Goal: Information Seeking & Learning: Learn about a topic

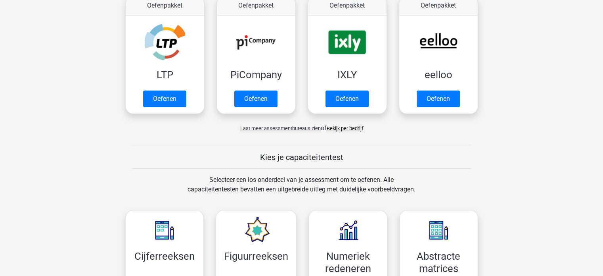
scroll to position [248, 0]
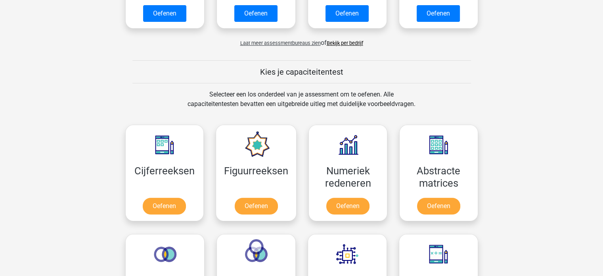
drag, startPoint x: 609, startPoint y: 29, endPoint x: 574, endPoint y: 147, distance: 123.1
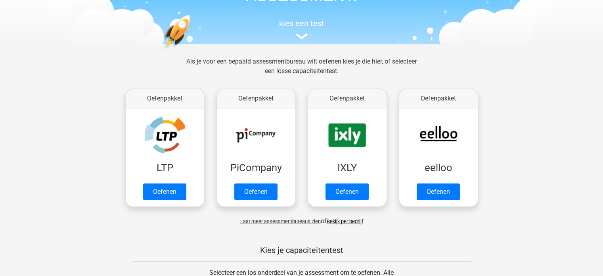
scroll to position [66, 0]
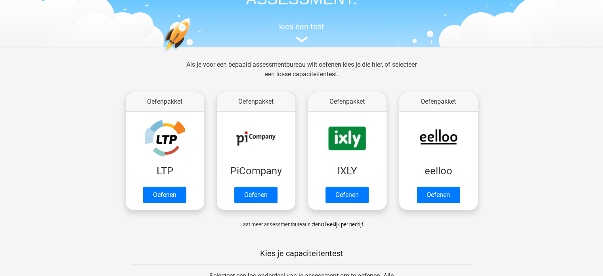
drag, startPoint x: 608, startPoint y: 100, endPoint x: 608, endPoint y: 63, distance: 37.3
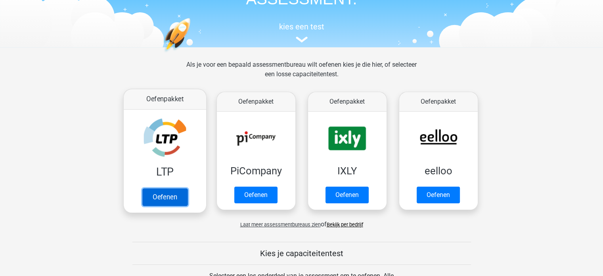
click at [158, 193] on link "Oefenen" at bounding box center [164, 196] width 45 height 17
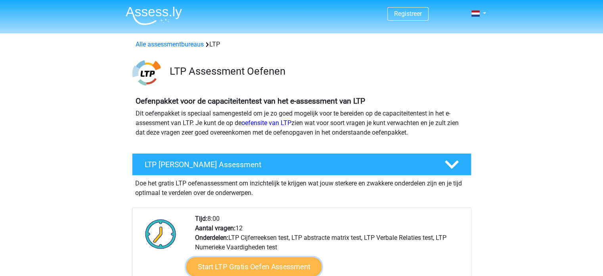
click at [228, 269] on link "Start LTP Gratis Oefen Assessment" at bounding box center [254, 266] width 136 height 19
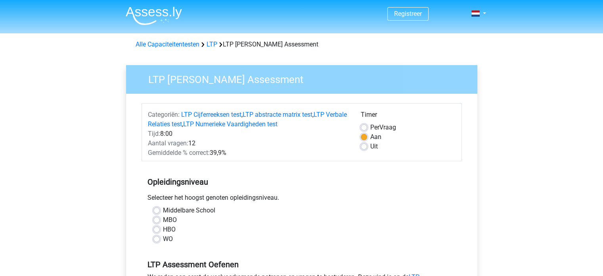
click at [163, 219] on label "MBO" at bounding box center [170, 220] width 14 height 10
click at [155, 219] on input "MBO" at bounding box center [157, 219] width 6 height 8
radio input "true"
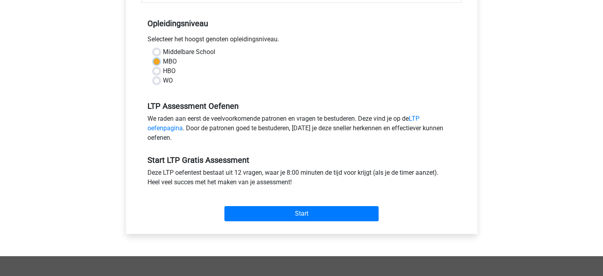
scroll to position [189, 0]
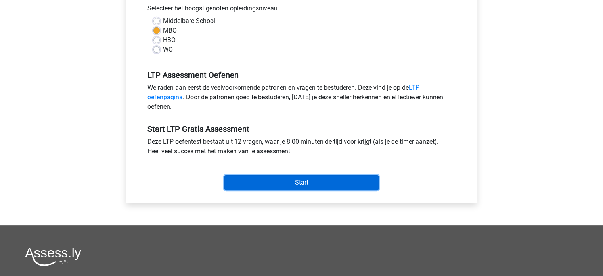
click at [324, 179] on input "Start" at bounding box center [302, 182] width 154 height 15
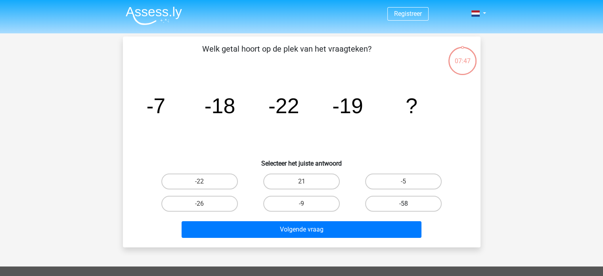
click at [387, 206] on label "-58" at bounding box center [403, 204] width 77 height 16
click at [404, 206] on input "-58" at bounding box center [406, 205] width 5 height 5
radio input "true"
click at [278, 207] on label "-9" at bounding box center [301, 204] width 77 height 16
click at [301, 207] on input "-9" at bounding box center [303, 205] width 5 height 5
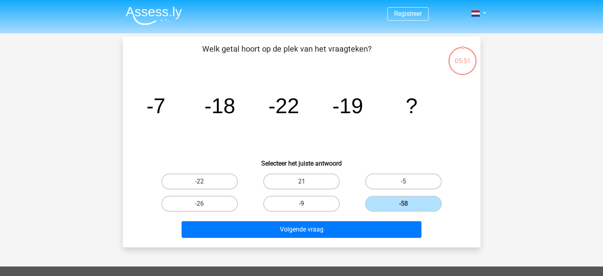
radio input "true"
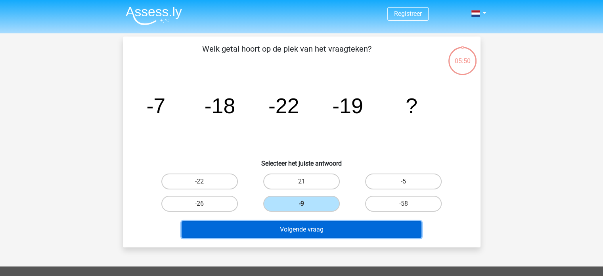
click at [298, 227] on button "Volgende vraag" at bounding box center [302, 229] width 240 height 17
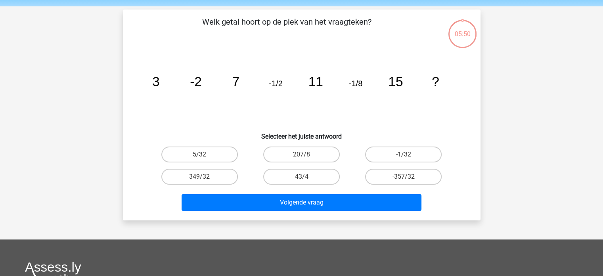
scroll to position [36, 0]
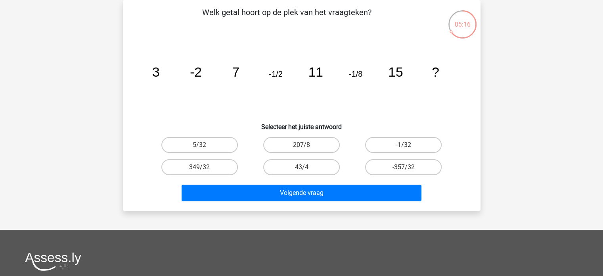
click at [385, 142] on label "-1/32" at bounding box center [403, 145] width 77 height 16
click at [404, 145] on input "-1/32" at bounding box center [406, 147] width 5 height 5
radio input "true"
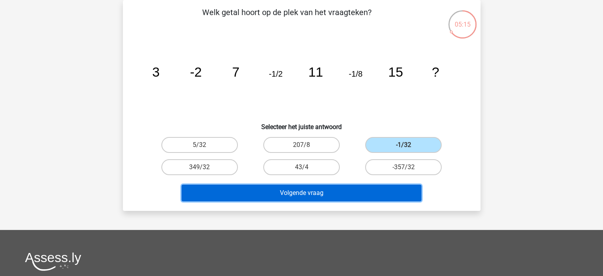
click at [301, 194] on button "Volgende vraag" at bounding box center [302, 192] width 240 height 17
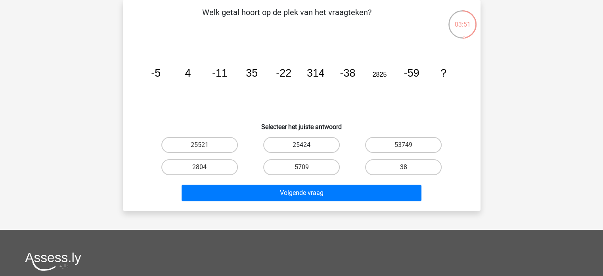
click at [307, 146] on label "25424" at bounding box center [301, 145] width 77 height 16
click at [307, 146] on input "25424" at bounding box center [303, 147] width 5 height 5
radio input "true"
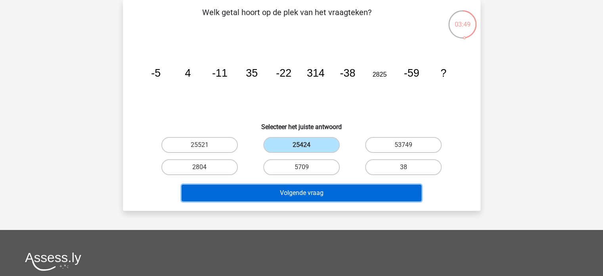
click at [316, 194] on button "Volgende vraag" at bounding box center [302, 192] width 240 height 17
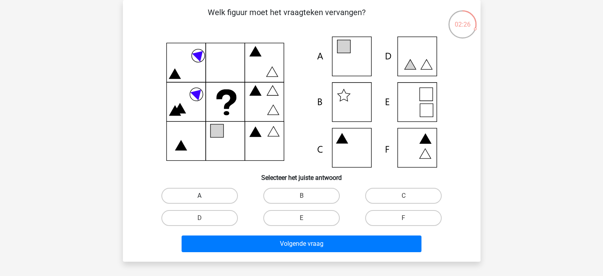
click at [185, 190] on label "A" at bounding box center [199, 196] width 77 height 16
click at [200, 196] on input "A" at bounding box center [202, 198] width 5 height 5
radio input "true"
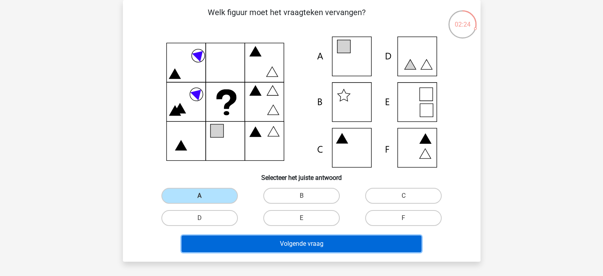
click at [257, 245] on button "Volgende vraag" at bounding box center [302, 243] width 240 height 17
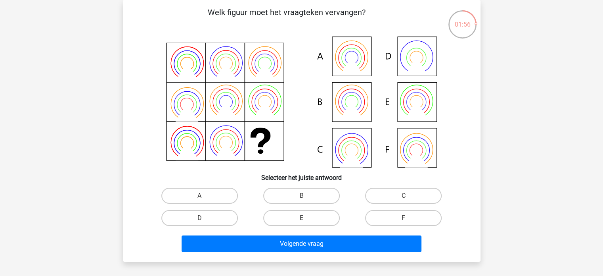
click at [357, 109] on icon at bounding box center [302, 101] width 320 height 131
click at [304, 191] on label "B" at bounding box center [301, 196] width 77 height 16
click at [304, 196] on input "B" at bounding box center [303, 198] width 5 height 5
radio input "true"
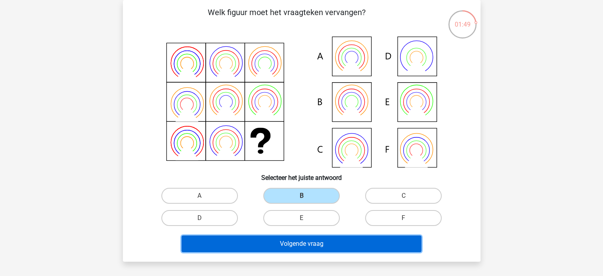
click at [301, 248] on button "Volgende vraag" at bounding box center [302, 243] width 240 height 17
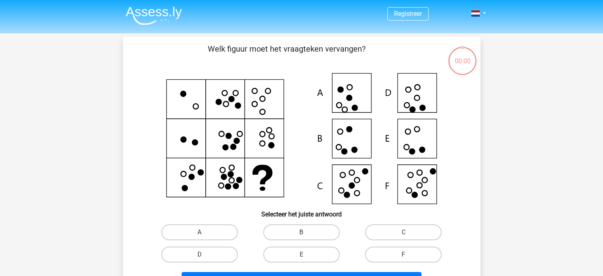
scroll to position [36, 0]
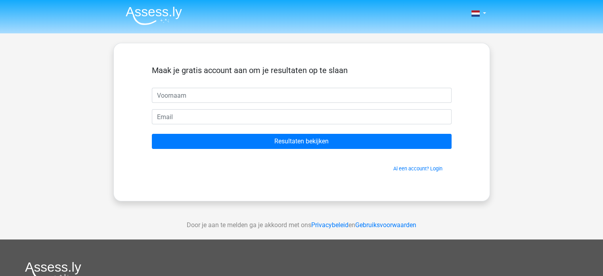
click at [254, 100] on input "text" at bounding box center [302, 95] width 300 height 15
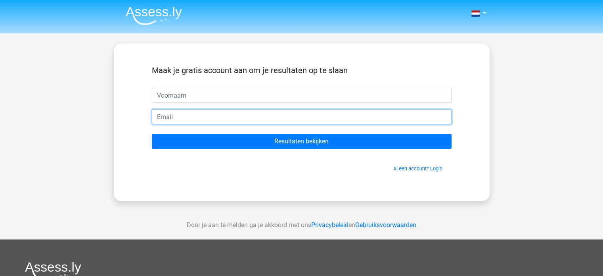
click at [173, 122] on input "email" at bounding box center [302, 116] width 300 height 15
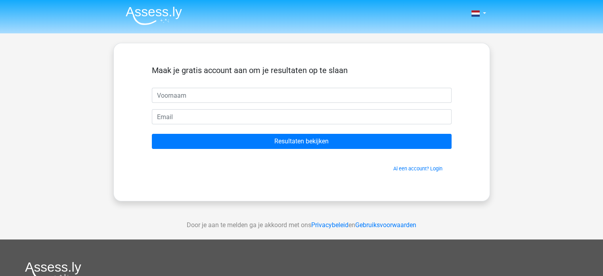
click at [101, 111] on div "Nederlands English" at bounding box center [301, 224] width 603 height 449
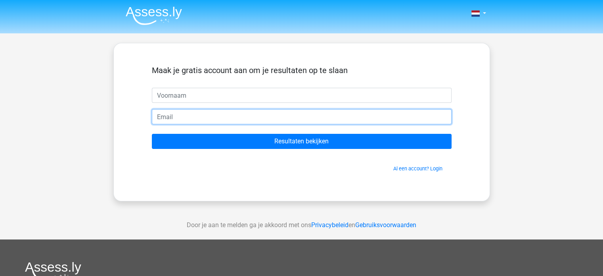
click at [191, 111] on input "email" at bounding box center [302, 116] width 300 height 15
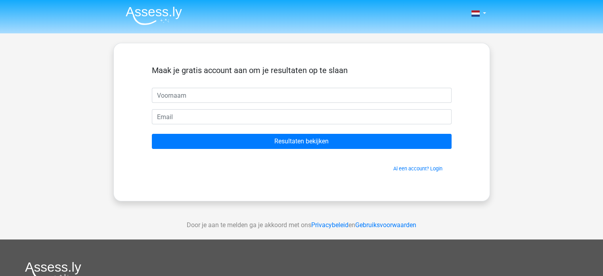
click at [140, 99] on div "Maak je gratis account aan om je resultaten op te slaan Resultaten bekijken Al …" at bounding box center [302, 121] width 338 height 119
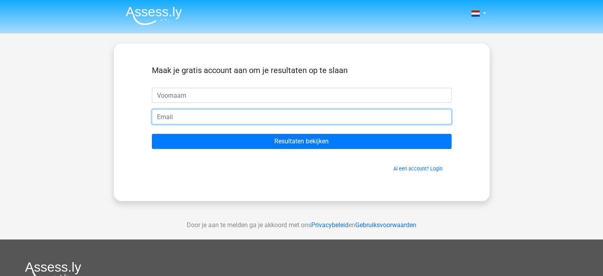
click at [172, 120] on input "email" at bounding box center [302, 116] width 300 height 15
type input "[EMAIL_ADDRESS][DOMAIN_NAME]"
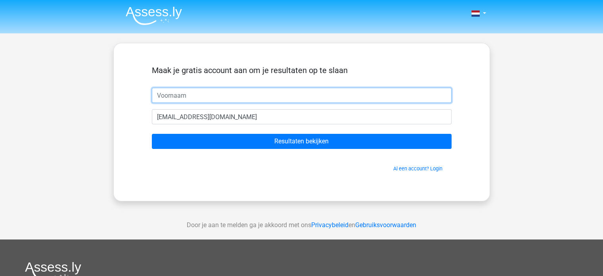
click at [203, 90] on input "text" at bounding box center [302, 95] width 300 height 15
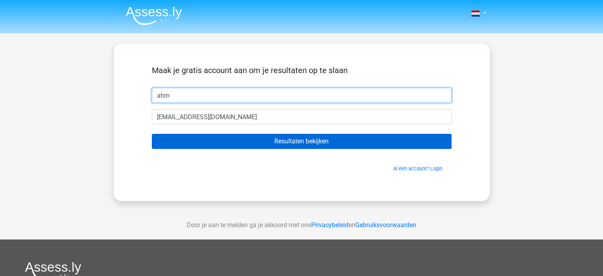
type input "ahm"
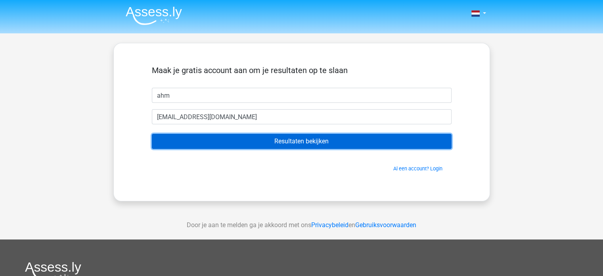
click at [250, 137] on input "Resultaten bekijken" at bounding box center [302, 141] width 300 height 15
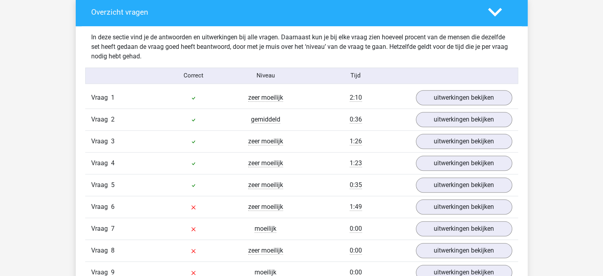
scroll to position [819, 0]
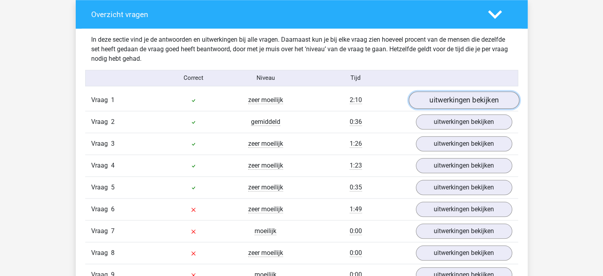
click at [478, 104] on link "uitwerkingen bekijken" at bounding box center [464, 99] width 111 height 17
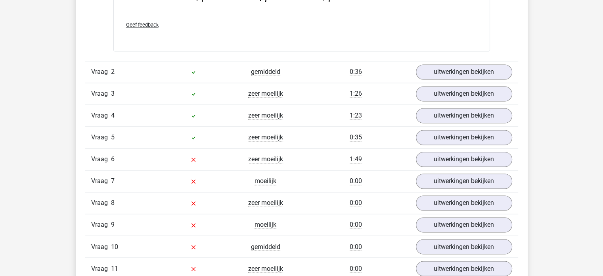
scroll to position [1271, 0]
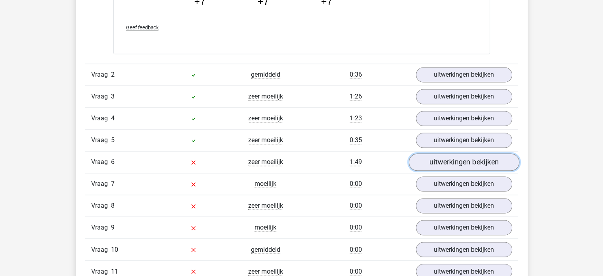
click at [467, 158] on link "uitwerkingen bekijken" at bounding box center [464, 161] width 111 height 17
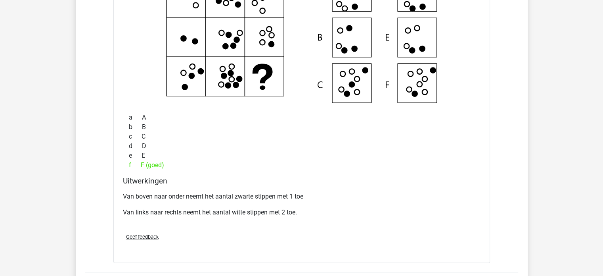
scroll to position [1482, 0]
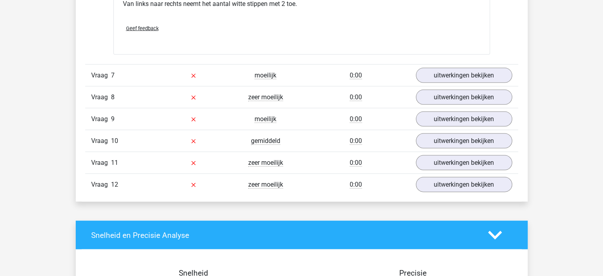
scroll to position [1720, 0]
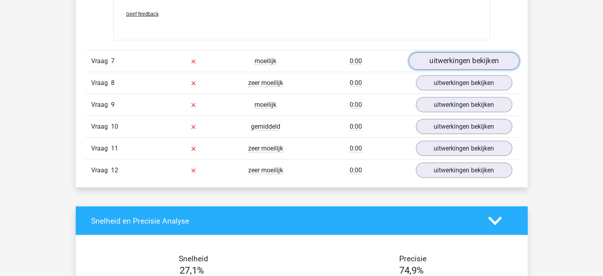
click at [460, 54] on link "uitwerkingen bekijken" at bounding box center [464, 60] width 111 height 17
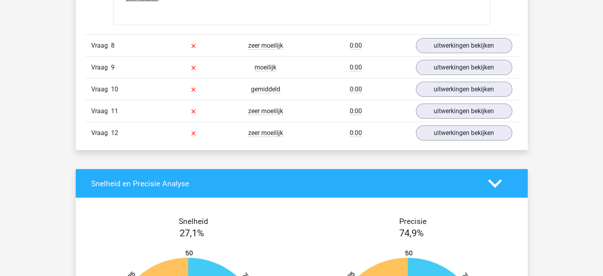
scroll to position [2180, 0]
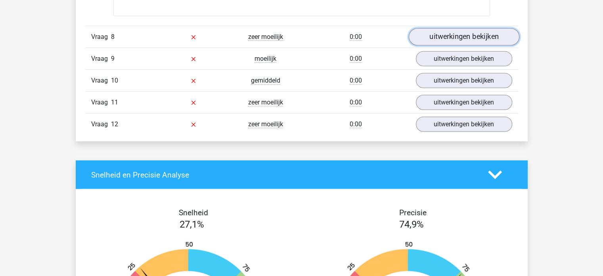
click at [459, 36] on link "uitwerkingen bekijken" at bounding box center [464, 36] width 111 height 17
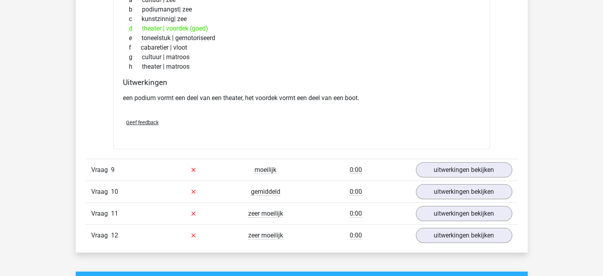
scroll to position [2291, 0]
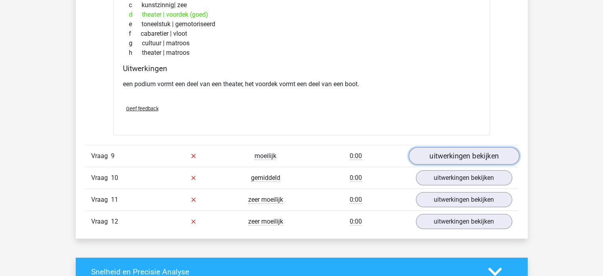
click at [466, 150] on link "uitwerkingen bekijken" at bounding box center [464, 155] width 111 height 17
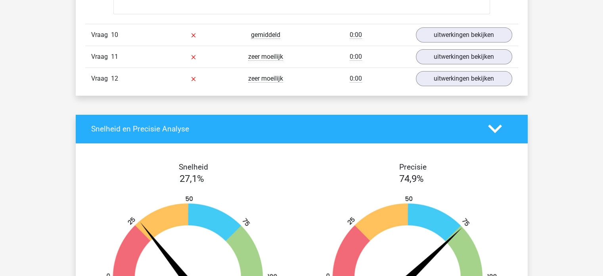
scroll to position [2862, 0]
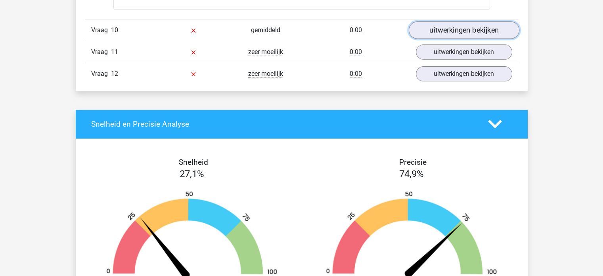
click at [449, 29] on link "uitwerkingen bekijken" at bounding box center [464, 29] width 111 height 17
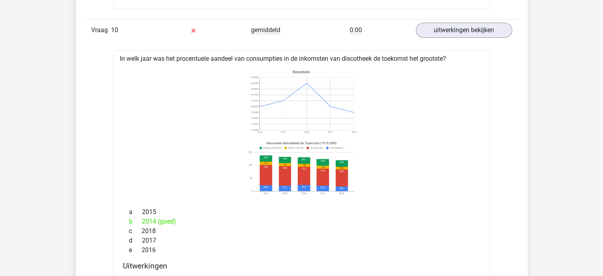
click at [262, 117] on image at bounding box center [301, 102] width 112 height 70
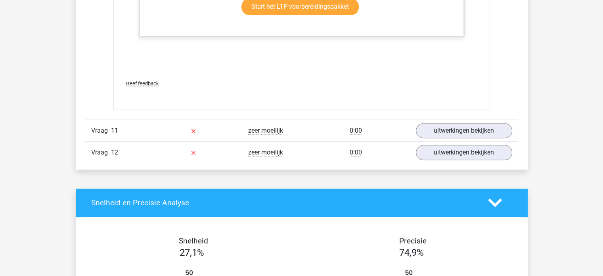
scroll to position [3307, 0]
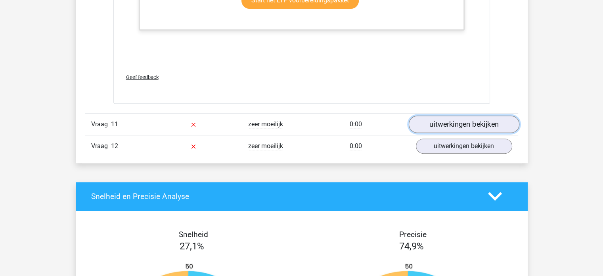
click at [454, 120] on link "uitwerkingen bekijken" at bounding box center [464, 123] width 111 height 17
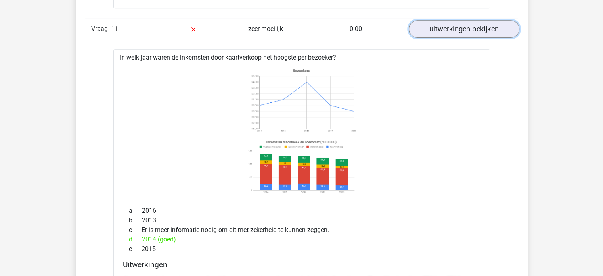
scroll to position [3418, 0]
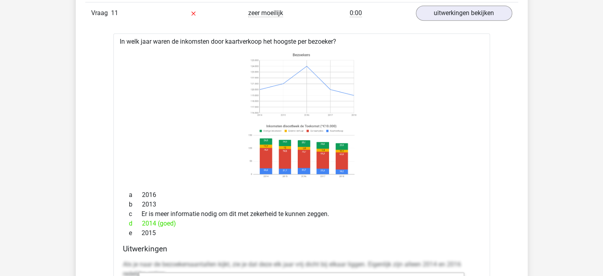
click at [386, 187] on div "a 2016 b 2013 c Er is meer informatie nodig om dit met zekerheid te kunnen zegg…" at bounding box center [302, 214] width 358 height 54
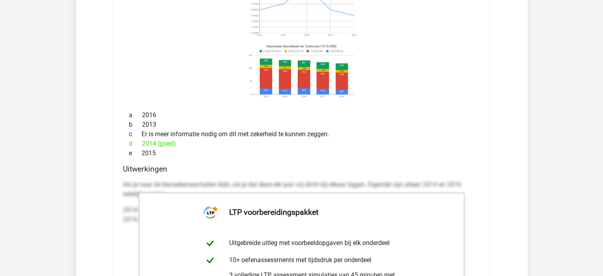
scroll to position [3497, 0]
drag, startPoint x: 386, startPoint y: 184, endPoint x: 365, endPoint y: 185, distance: 20.2
drag, startPoint x: 365, startPoint y: 185, endPoint x: 313, endPoint y: 163, distance: 57.1
click at [313, 165] on h4 "Uitwerkingen" at bounding box center [302, 169] width 358 height 9
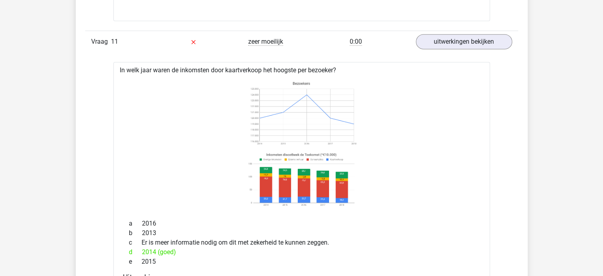
scroll to position [3354, 0]
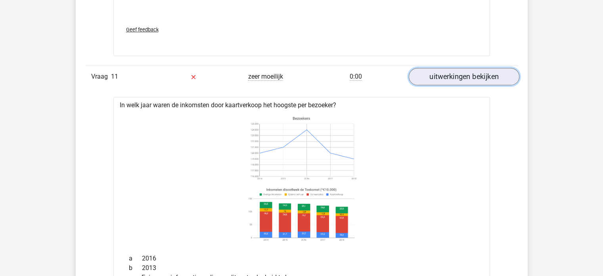
click at [470, 75] on link "uitwerkingen bekijken" at bounding box center [464, 76] width 111 height 17
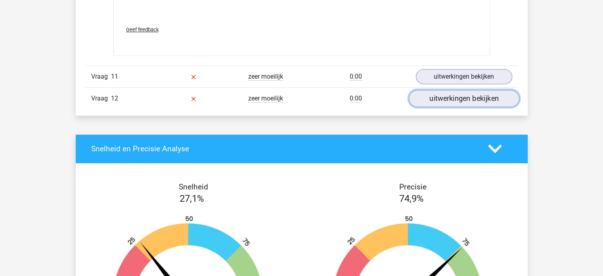
click at [465, 93] on link "uitwerkingen bekijken" at bounding box center [464, 98] width 111 height 17
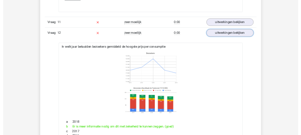
scroll to position [3402, 0]
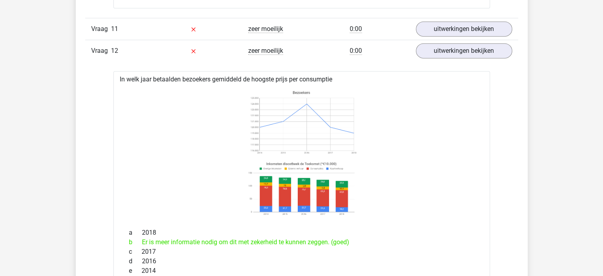
click at [336, 139] on image at bounding box center [301, 122] width 112 height 70
drag, startPoint x: 336, startPoint y: 139, endPoint x: 313, endPoint y: 127, distance: 26.1
click at [313, 127] on image at bounding box center [301, 122] width 112 height 70
drag, startPoint x: 313, startPoint y: 127, endPoint x: 264, endPoint y: 111, distance: 51.8
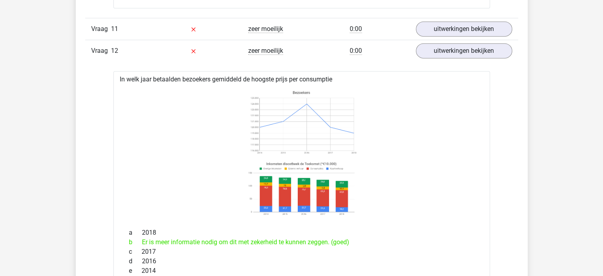
click at [264, 111] on image at bounding box center [301, 122] width 112 height 70
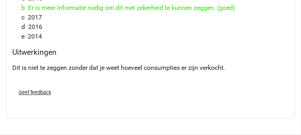
scroll to position [3592, 0]
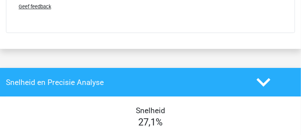
scroll to position [3695, 0]
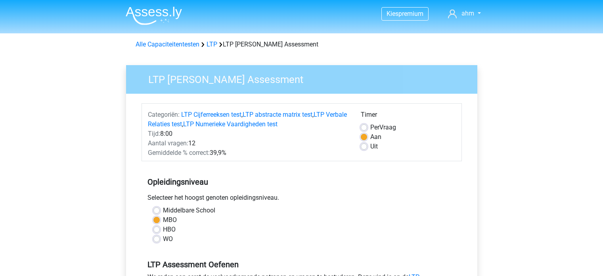
scroll to position [189, 0]
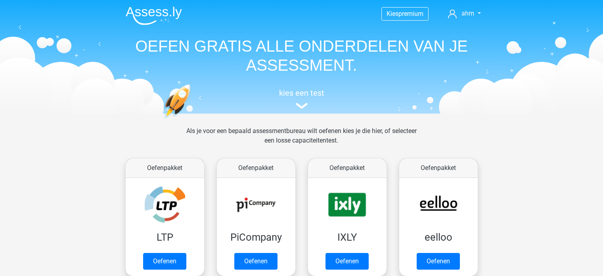
scroll to position [66, 0]
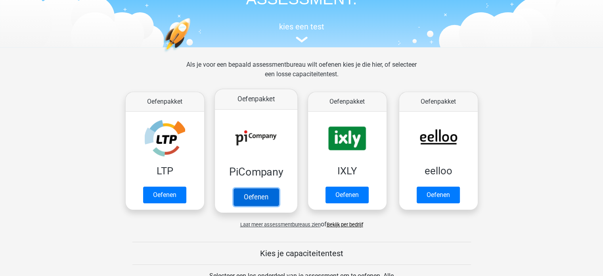
click at [244, 199] on link "Oefenen" at bounding box center [255, 196] width 45 height 17
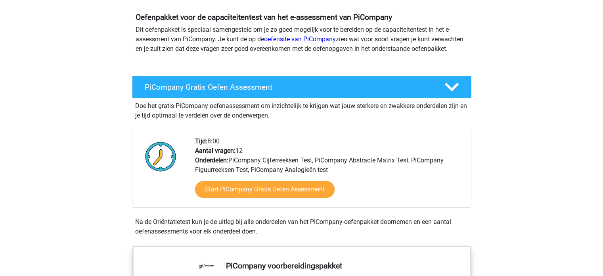
scroll to position [94, 0]
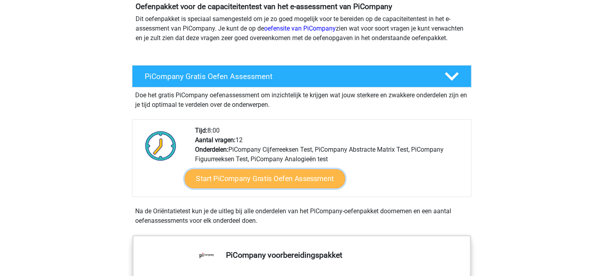
click at [258, 181] on link "Start PiCompany Gratis Oefen Assessment" at bounding box center [264, 178] width 161 height 19
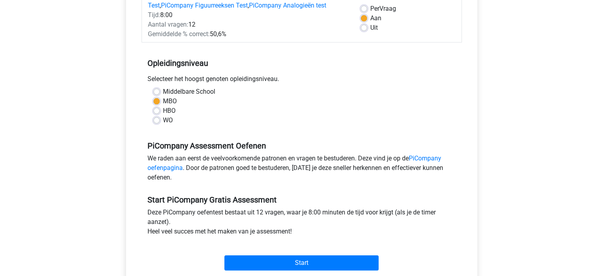
scroll to position [209, 0]
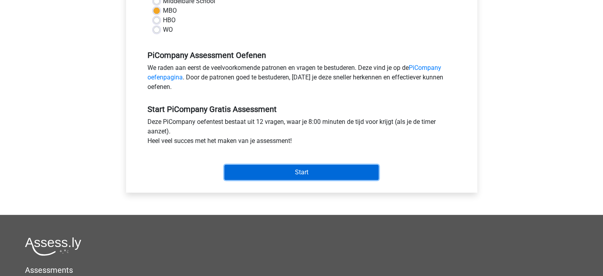
click at [299, 180] on input "Start" at bounding box center [302, 172] width 154 height 15
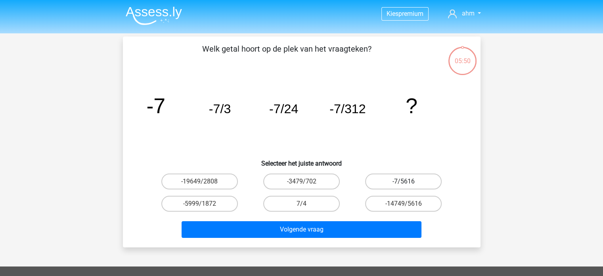
click at [398, 177] on label "-7/5616" at bounding box center [403, 181] width 77 height 16
click at [404, 181] on input "-7/5616" at bounding box center [406, 183] width 5 height 5
radio input "true"
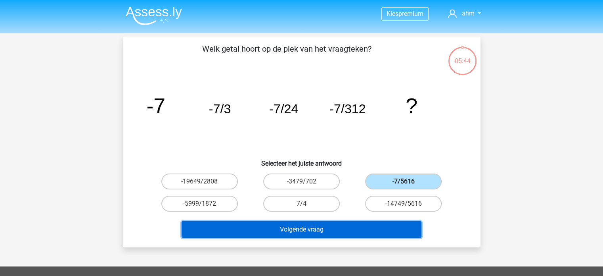
drag, startPoint x: 349, startPoint y: 230, endPoint x: 324, endPoint y: 225, distance: 25.8
click at [324, 225] on button "Volgende vraag" at bounding box center [302, 229] width 240 height 17
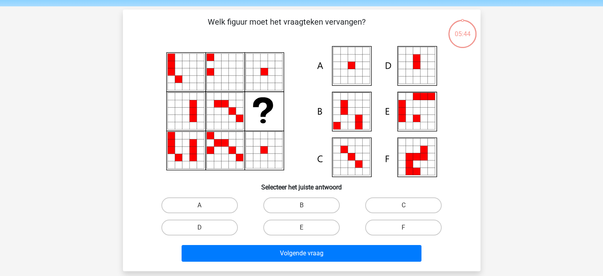
scroll to position [36, 0]
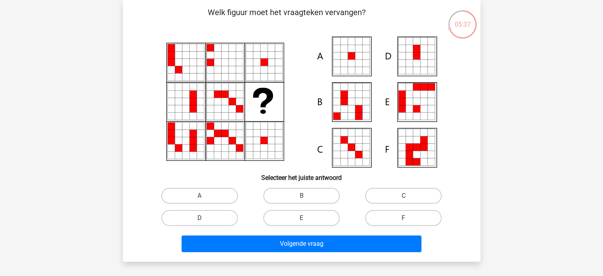
click at [462, 117] on div at bounding box center [302, 101] width 332 height 131
click at [205, 195] on label "A" at bounding box center [199, 196] width 77 height 16
click at [205, 196] on input "A" at bounding box center [202, 198] width 5 height 5
radio input "true"
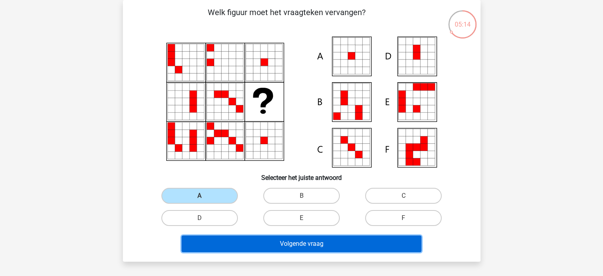
click at [239, 246] on button "Volgende vraag" at bounding box center [302, 243] width 240 height 17
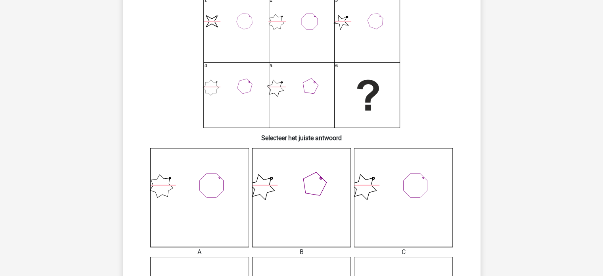
scroll to position [79, 0]
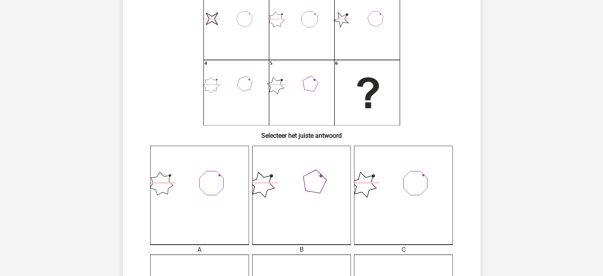
drag, startPoint x: 597, startPoint y: 79, endPoint x: 609, endPoint y: 62, distance: 21.0
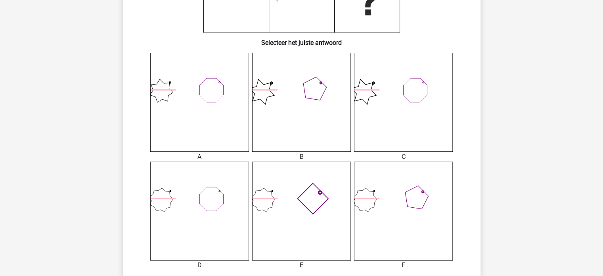
scroll to position [173, 0]
click at [294, 196] on icon at bounding box center [301, 209] width 99 height 99
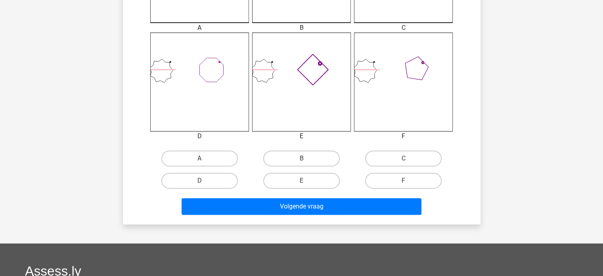
scroll to position [311, 0]
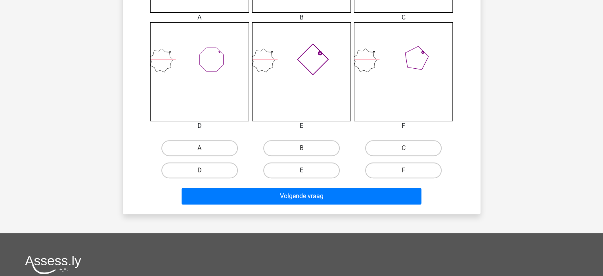
click at [282, 169] on label "E" at bounding box center [301, 170] width 77 height 16
click at [301, 170] on input "E" at bounding box center [303, 172] width 5 height 5
radio input "true"
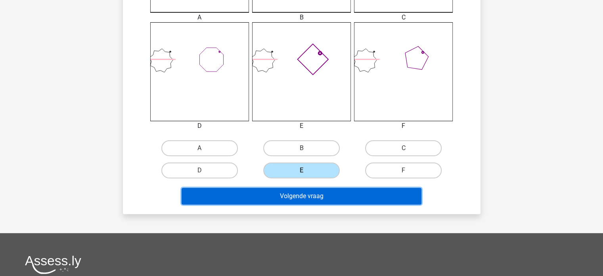
click at [285, 203] on button "Volgende vraag" at bounding box center [302, 196] width 240 height 17
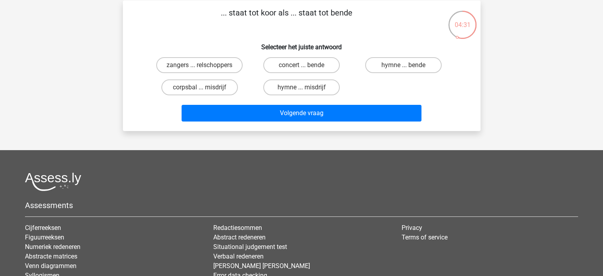
scroll to position [0, 0]
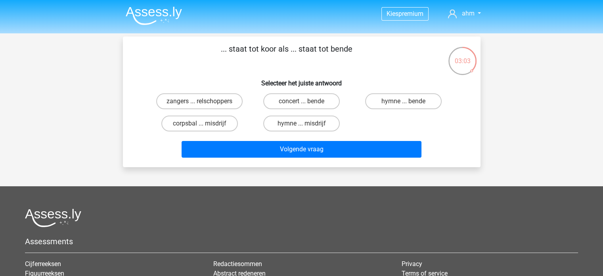
click at [203, 104] on input "zangers ... relschoppers" at bounding box center [202, 103] width 5 height 5
radio input "true"
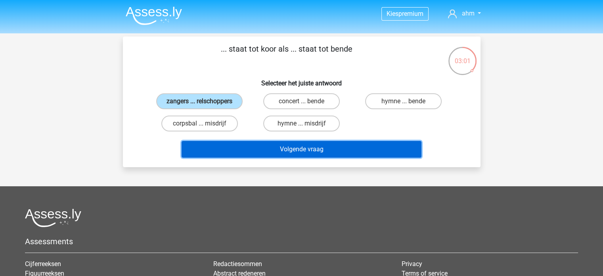
click at [315, 148] on button "Volgende vraag" at bounding box center [302, 149] width 240 height 17
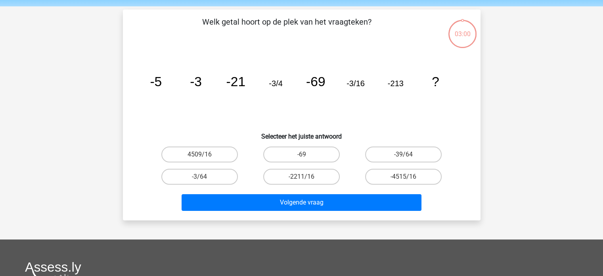
scroll to position [36, 0]
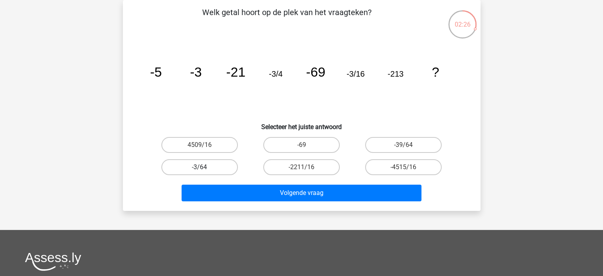
click at [216, 165] on label "-3/64" at bounding box center [199, 167] width 77 height 16
click at [205, 167] on input "-3/64" at bounding box center [202, 169] width 5 height 5
radio input "true"
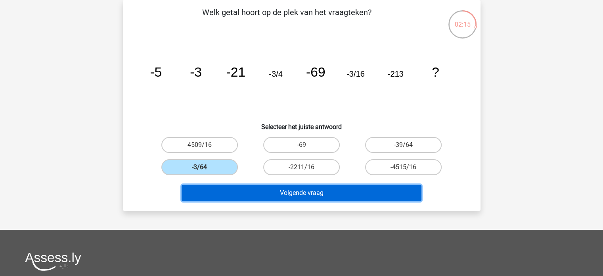
click at [275, 191] on button "Volgende vraag" at bounding box center [302, 192] width 240 height 17
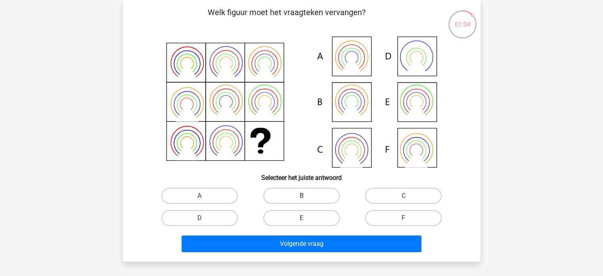
click at [299, 191] on label "B" at bounding box center [301, 196] width 77 height 16
click at [301, 196] on input "B" at bounding box center [303, 198] width 5 height 5
radio input "true"
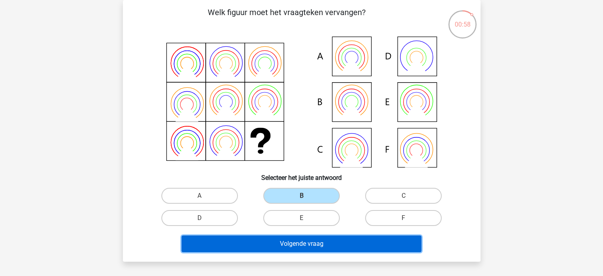
click at [344, 246] on button "Volgende vraag" at bounding box center [302, 243] width 240 height 17
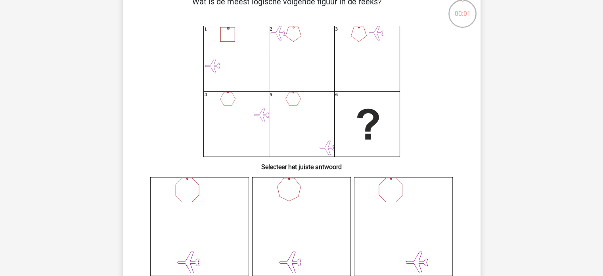
scroll to position [40, 0]
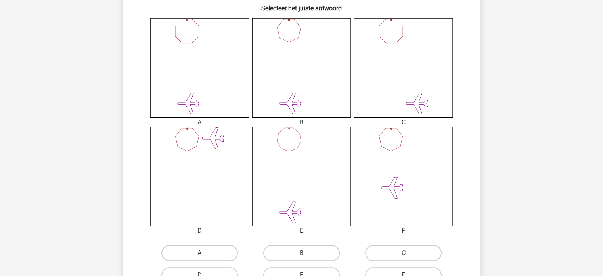
scroll to position [216, 0]
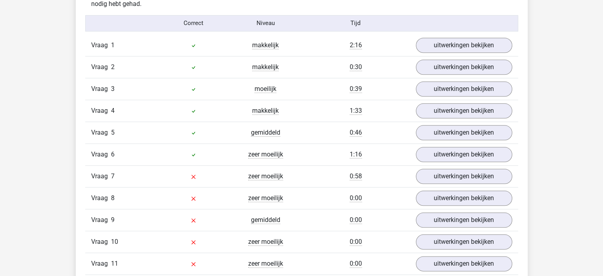
scroll to position [900, 0]
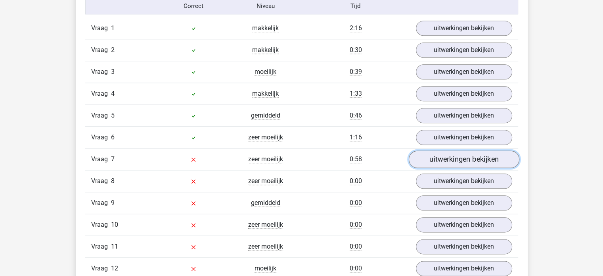
click at [486, 157] on link "uitwerkingen bekijken" at bounding box center [464, 158] width 111 height 17
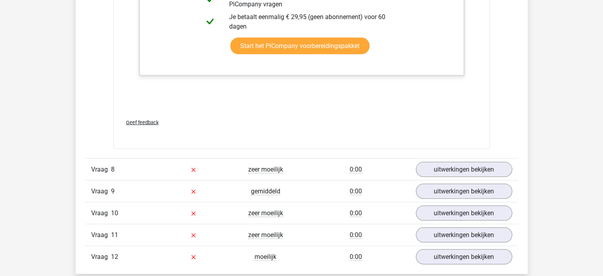
scroll to position [1647, 0]
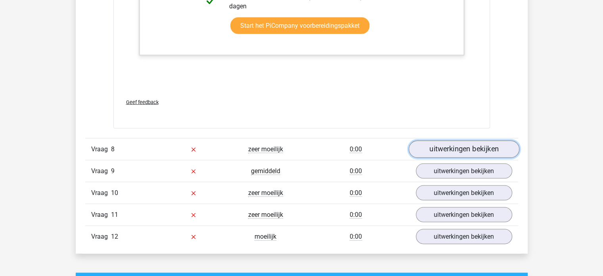
click at [476, 142] on link "uitwerkingen bekijken" at bounding box center [464, 149] width 111 height 17
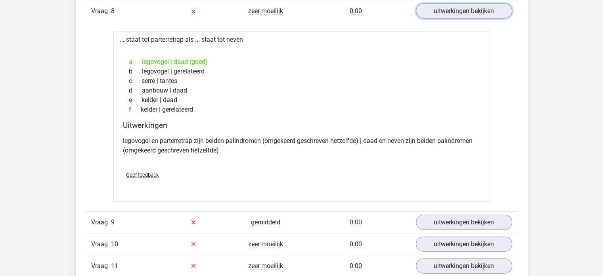
scroll to position [1787, 0]
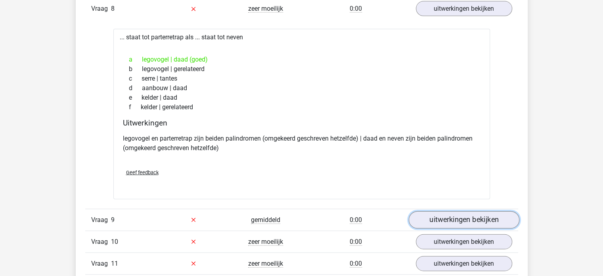
click at [451, 211] on link "uitwerkingen bekijken" at bounding box center [464, 219] width 111 height 17
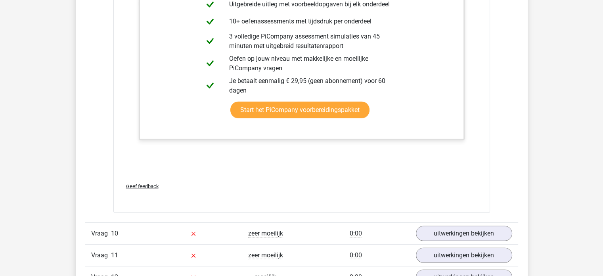
scroll to position [2279, 0]
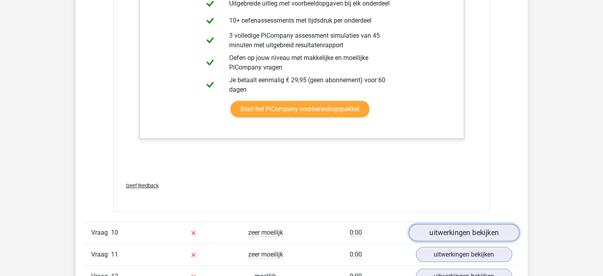
click at [456, 226] on link "uitwerkingen bekijken" at bounding box center [464, 232] width 111 height 17
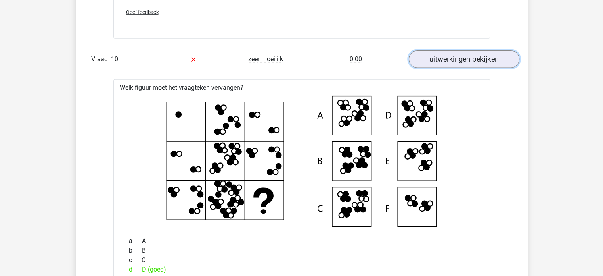
scroll to position [2453, 0]
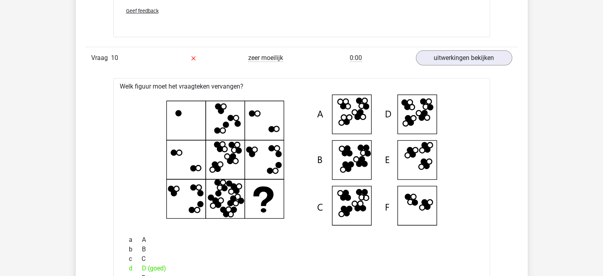
click at [138, 53] on div "Vraag 10" at bounding box center [121, 58] width 72 height 10
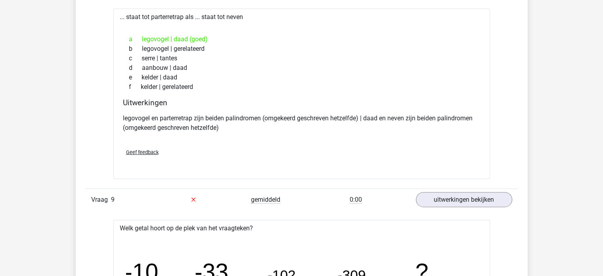
scroll to position [1809, 0]
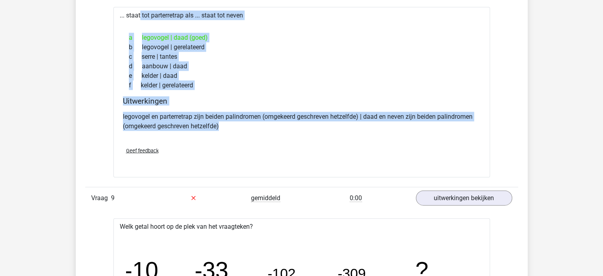
drag, startPoint x: 118, startPoint y: 11, endPoint x: 225, endPoint y: 130, distance: 160.1
click at [225, 130] on div "... staat tot parterretrap als ... staat tot neven a legovogel | daad (goed) b …" at bounding box center [301, 92] width 377 height 170
copy div "... staat tot parterretrap als ... staat tot neven a legovogel | daad (goed) b …"
click at [75, 123] on div "Kies premium ahm [EMAIL_ADDRESS][DOMAIN_NAME]" at bounding box center [301, 164] width 603 height 3946
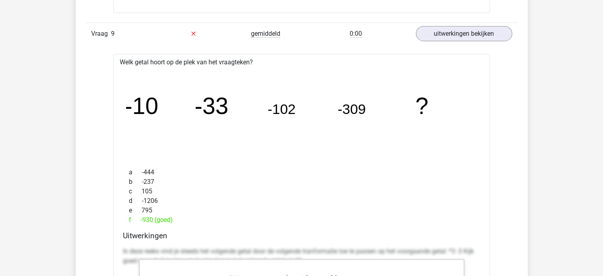
scroll to position [1968, 0]
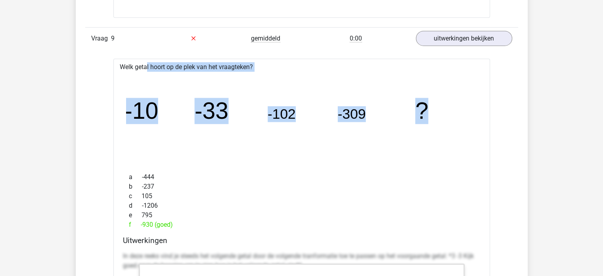
drag, startPoint x: 449, startPoint y: 107, endPoint x: 95, endPoint y: 65, distance: 356.7
click at [95, 65] on div "Vraag 1 makkelijk 2:16 uitwerkingen bekijken Welk getal hoort op de plek van he…" at bounding box center [301, 36] width 421 height 2174
copy div "Welk getal hoort op de plek van het vraagteken? image/svg+xml -10 -33 -102 -309…"
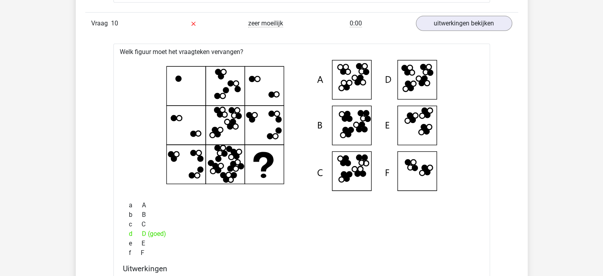
scroll to position [2484, 0]
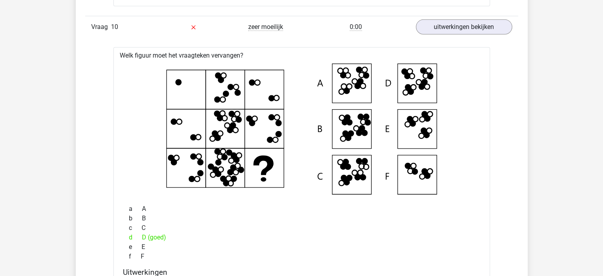
drag, startPoint x: 458, startPoint y: 192, endPoint x: 227, endPoint y: 110, distance: 245.9
drag, startPoint x: 117, startPoint y: 49, endPoint x: 609, endPoint y: 203, distance: 515.3
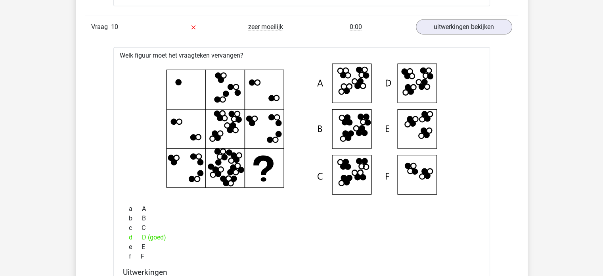
click at [447, 158] on icon at bounding box center [301, 128] width 351 height 131
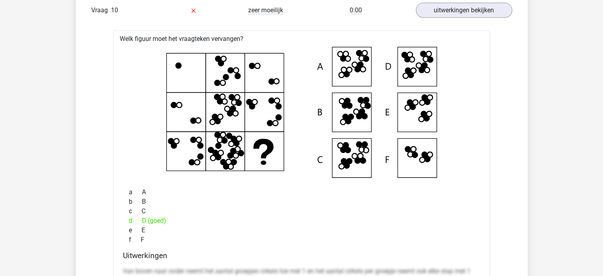
scroll to position [2500, 0]
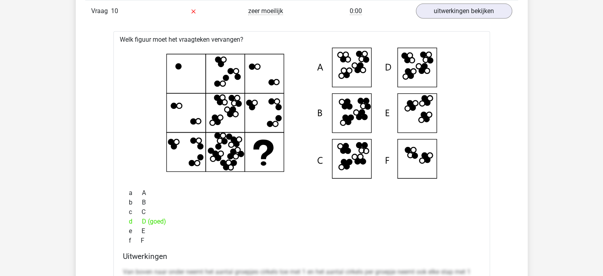
click at [215, 156] on icon at bounding box center [212, 158] width 5 height 5
click at [233, 107] on icon at bounding box center [232, 109] width 5 height 5
click at [236, 164] on icon at bounding box center [301, 113] width 351 height 131
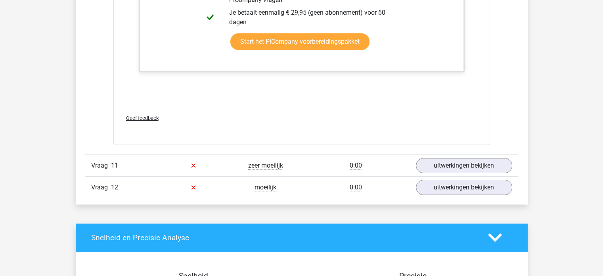
scroll to position [2908, 0]
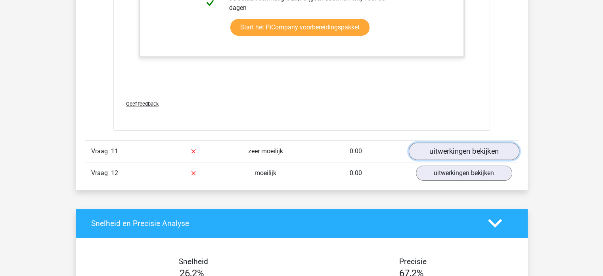
click at [472, 143] on link "uitwerkingen bekijken" at bounding box center [464, 150] width 111 height 17
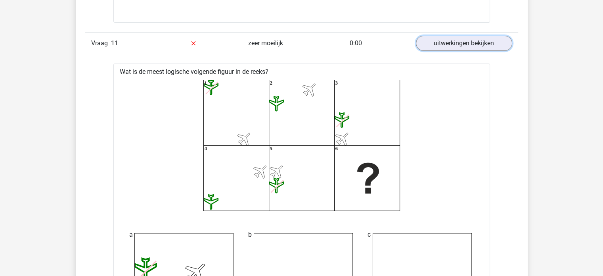
scroll to position [2994, 0]
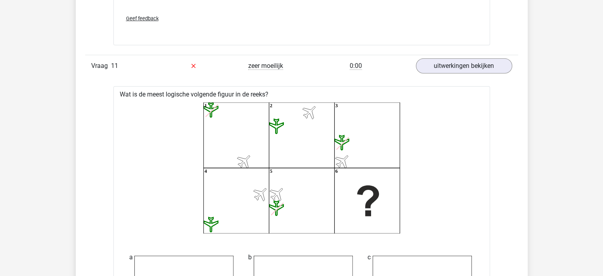
drag, startPoint x: 603, startPoint y: 182, endPoint x: 605, endPoint y: 188, distance: 6.2
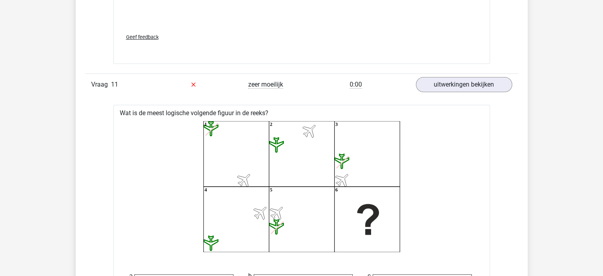
scroll to position [2969, 0]
